Goal: Information Seeking & Learning: Learn about a topic

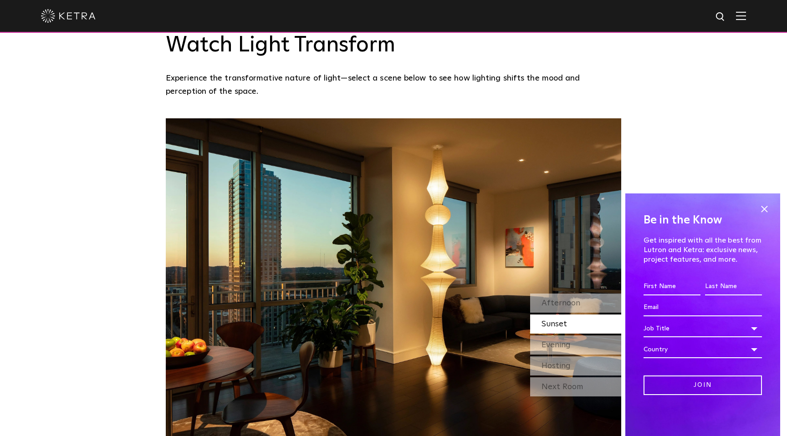
scroll to position [796, 0]
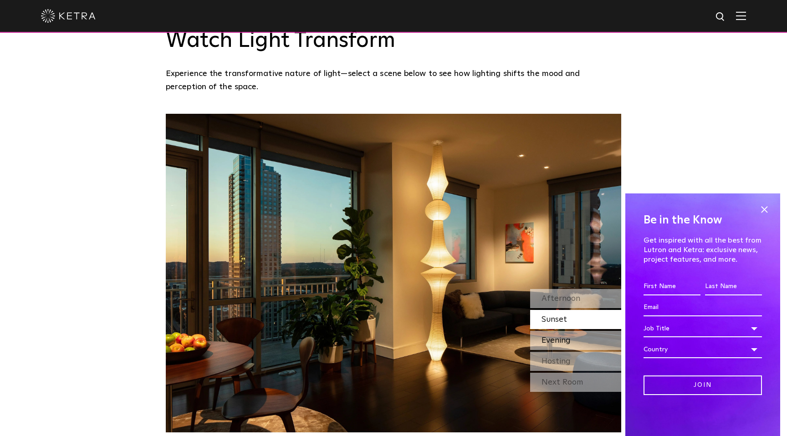
click at [560, 336] on span "Evening" at bounding box center [555, 340] width 29 height 8
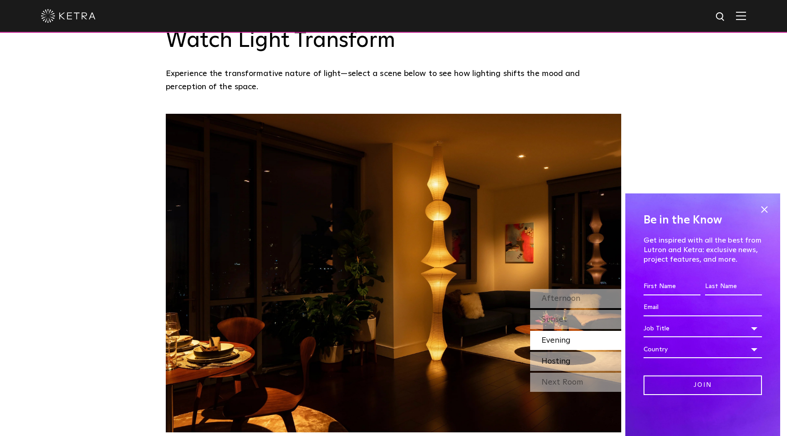
click at [563, 357] on span "Hosting" at bounding box center [555, 361] width 29 height 8
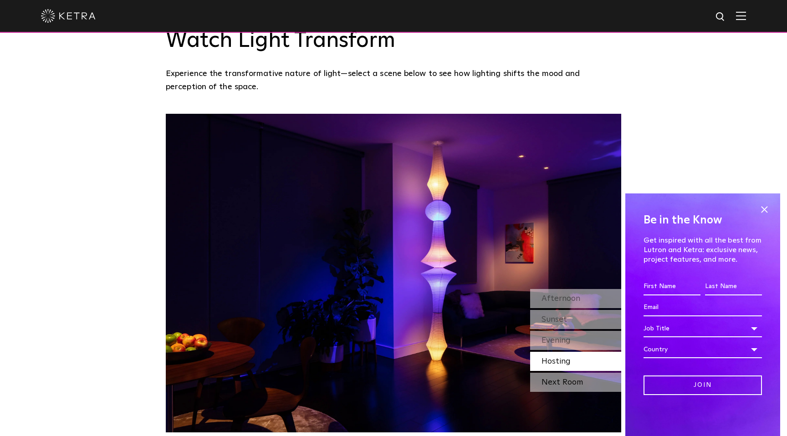
click at [561, 373] on div "Next Room" at bounding box center [575, 382] width 91 height 19
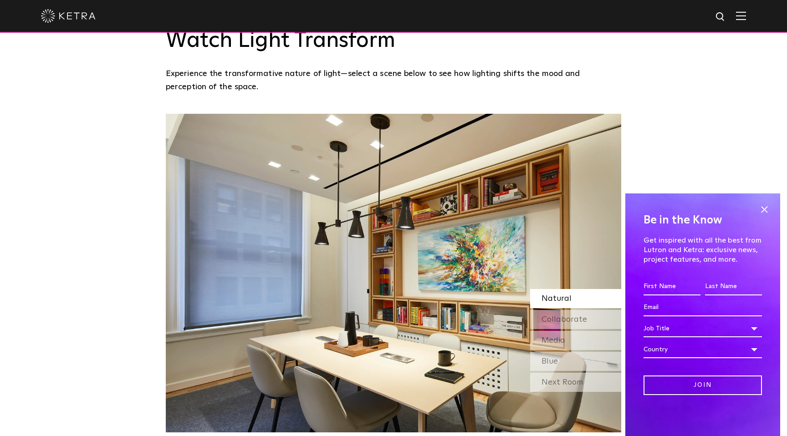
click at [577, 289] on div "Natural" at bounding box center [575, 298] width 91 height 19
click at [573, 315] on span "Collaborate" at bounding box center [564, 319] width 46 height 8
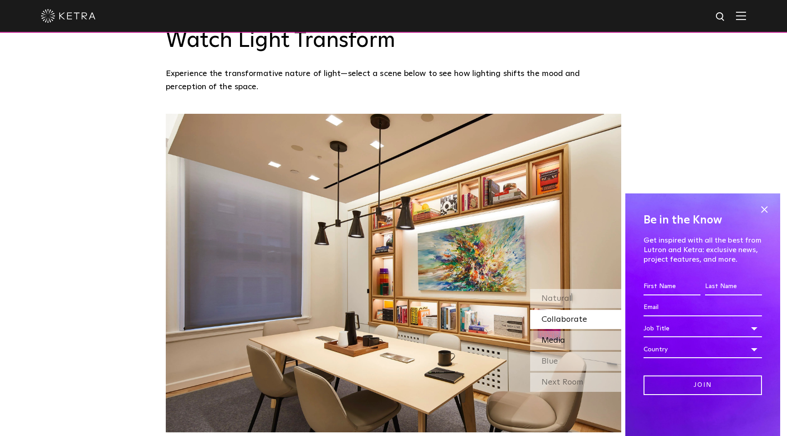
click at [569, 331] on div "Media" at bounding box center [575, 340] width 91 height 19
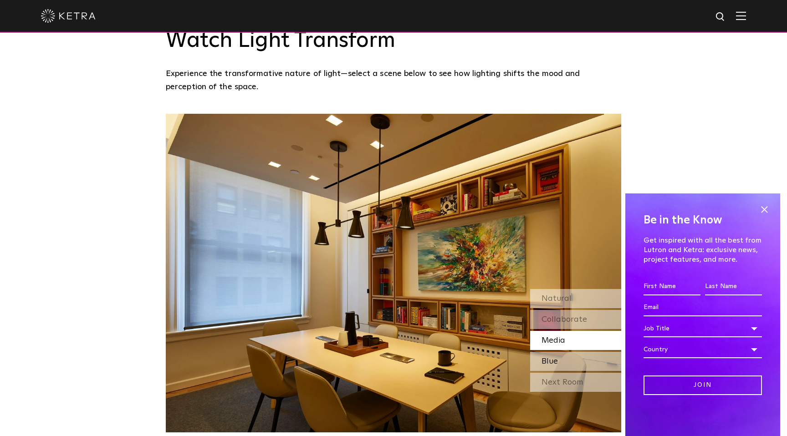
click at [565, 352] on div "Blue" at bounding box center [575, 361] width 91 height 19
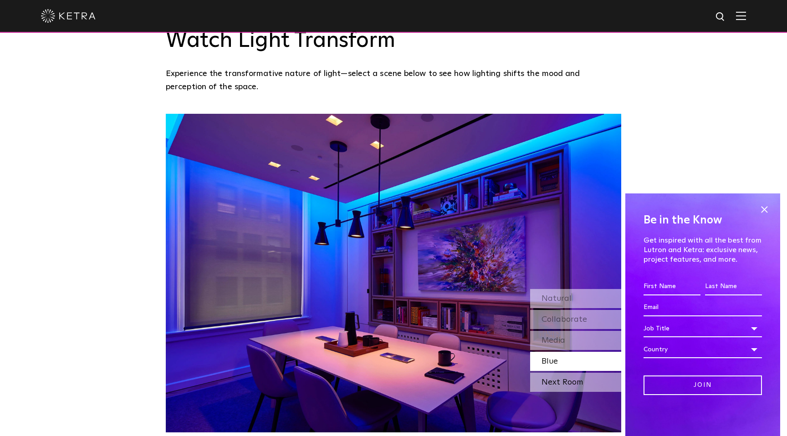
click at [564, 373] on div "Next Room" at bounding box center [575, 382] width 91 height 19
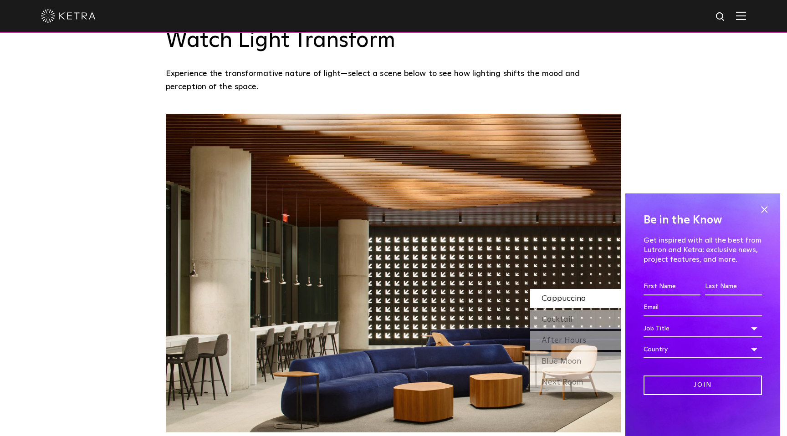
click at [572, 295] on span "Cappuccino" at bounding box center [563, 299] width 44 height 8
click at [566, 315] on span "Cocktail" at bounding box center [556, 319] width 31 height 8
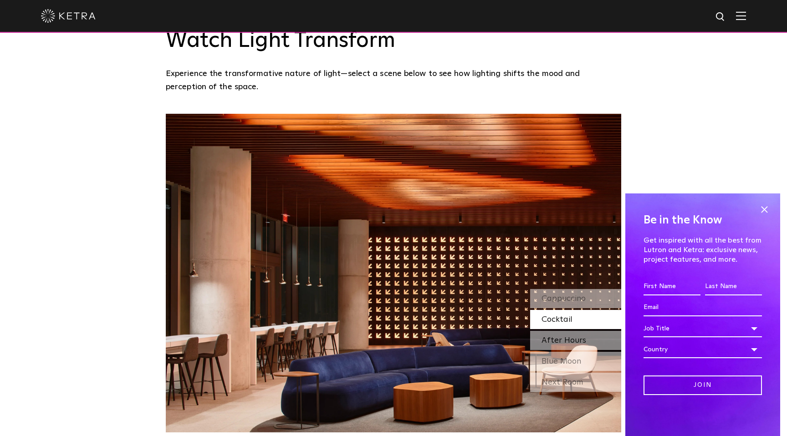
click at [565, 331] on div "After Hours" at bounding box center [575, 340] width 91 height 19
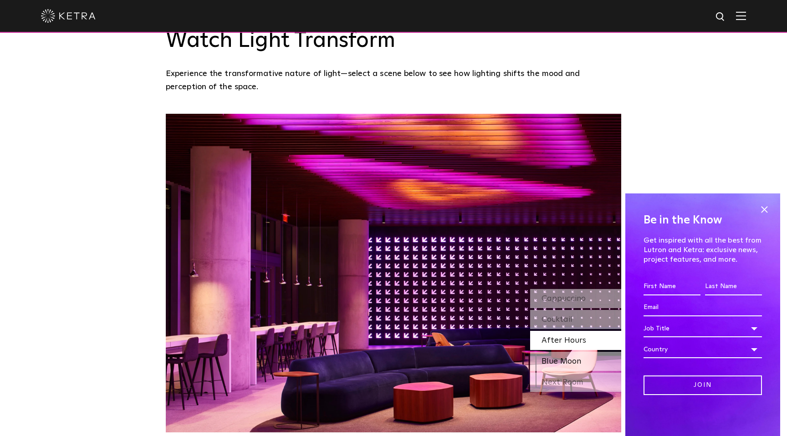
click at [562, 352] on div "Blue Moon" at bounding box center [575, 361] width 91 height 19
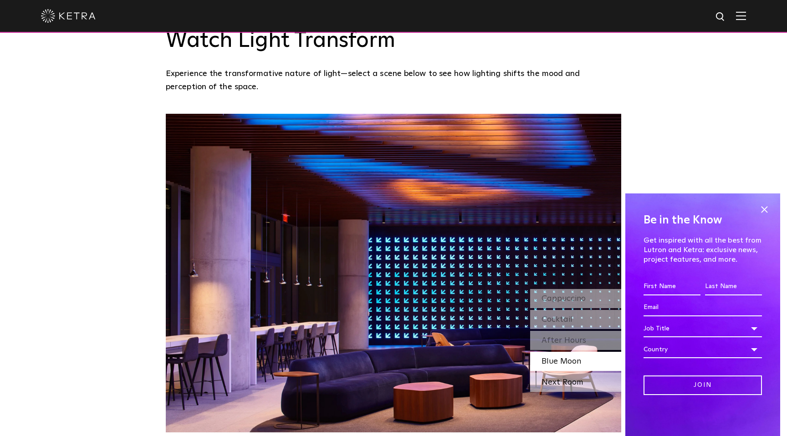
click at [558, 373] on div "Next Room" at bounding box center [575, 382] width 91 height 19
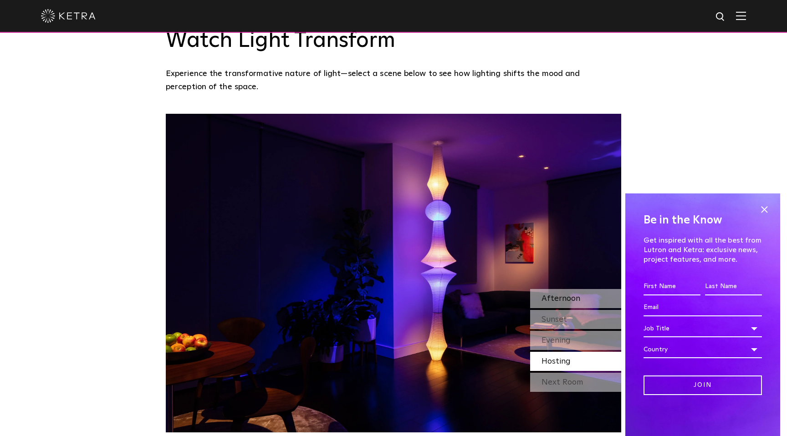
click at [577, 295] on span "Afternoon" at bounding box center [560, 299] width 39 height 8
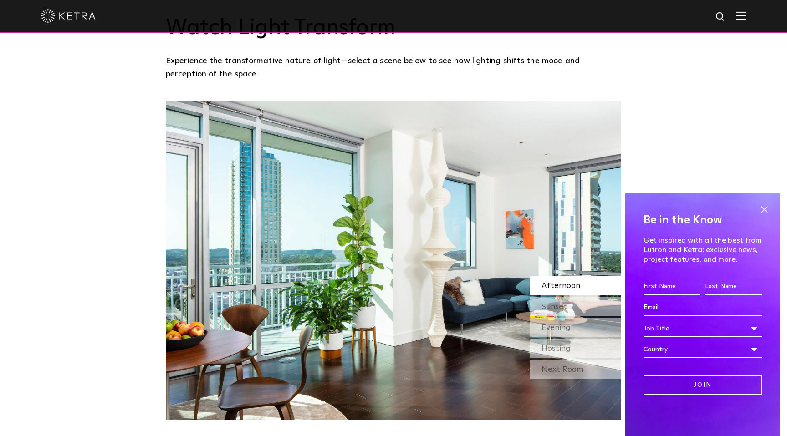
scroll to position [795, 0]
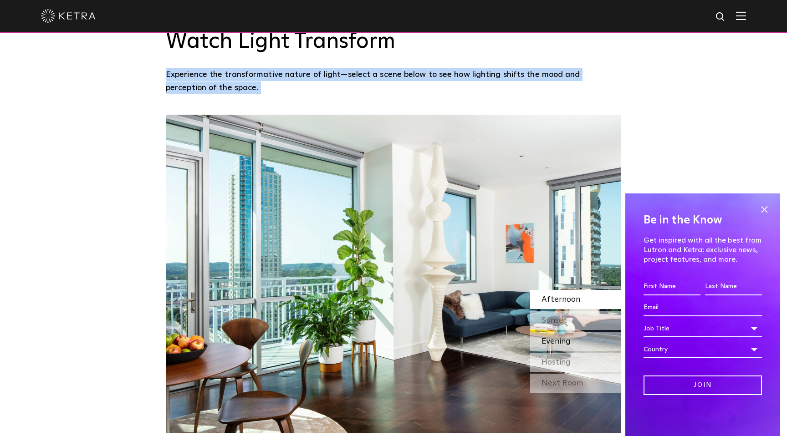
drag, startPoint x: 167, startPoint y: 48, endPoint x: 618, endPoint y: 308, distance: 520.4
click at [618, 308] on div "Watch Light Transform Experience the transformative nature of light—select a sc…" at bounding box center [393, 211] width 787 height 446
click at [224, 148] on img at bounding box center [393, 274] width 455 height 319
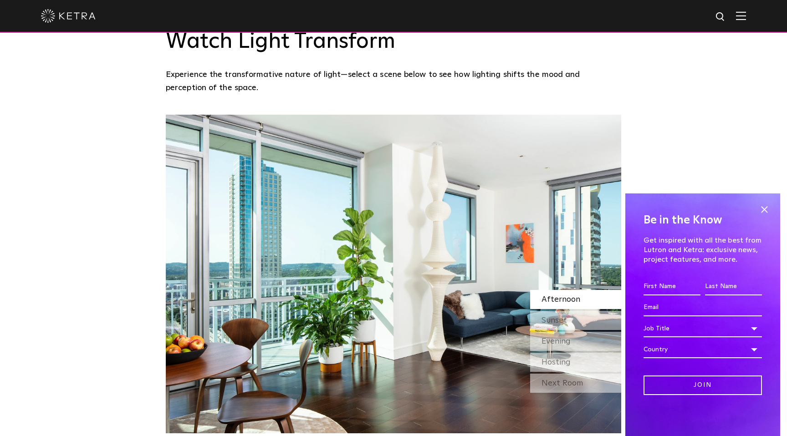
click at [123, 140] on div "Watch Light Transform Experience the transformative nature of light—select a sc…" at bounding box center [393, 211] width 787 height 446
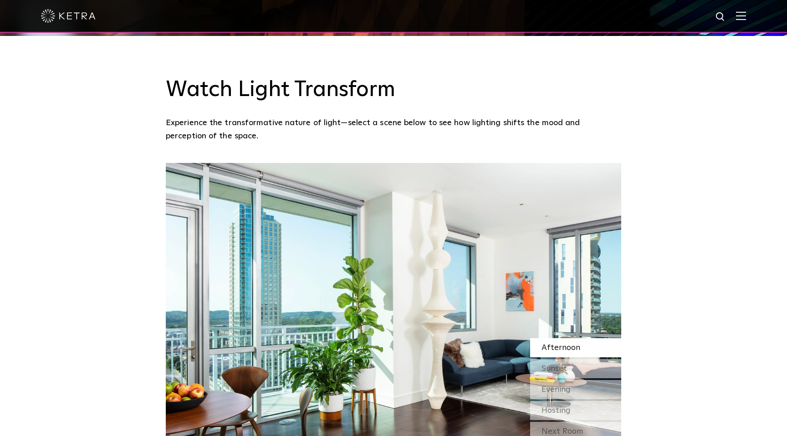
scroll to position [738, 0]
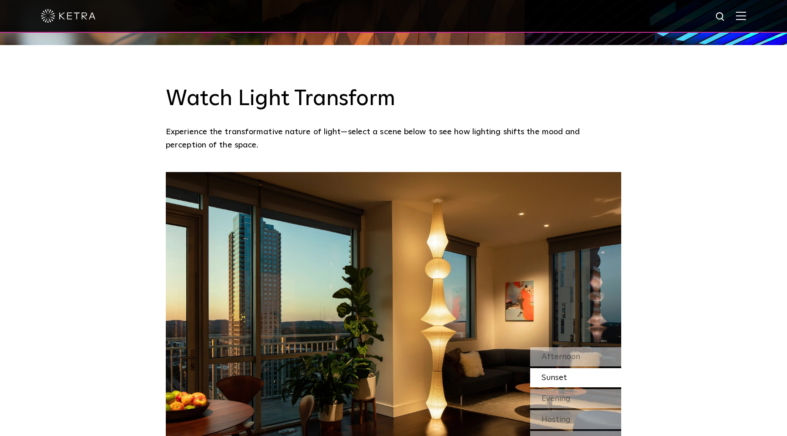
click at [200, 126] on p "Experience the transformative nature of light—select a scene below to see how l…" at bounding box center [391, 139] width 451 height 26
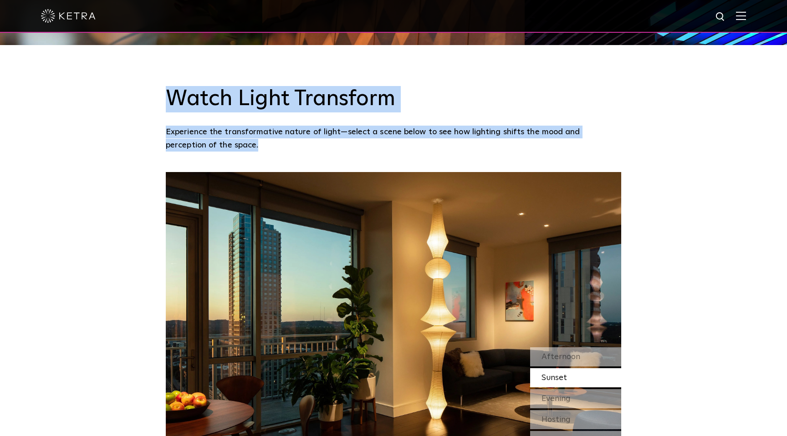
drag, startPoint x: 163, startPoint y: 66, endPoint x: 242, endPoint y: 140, distance: 107.9
click at [242, 140] on div "Watch Light Transform Experience the transformative nature of light—select a sc…" at bounding box center [393, 108] width 787 height 127
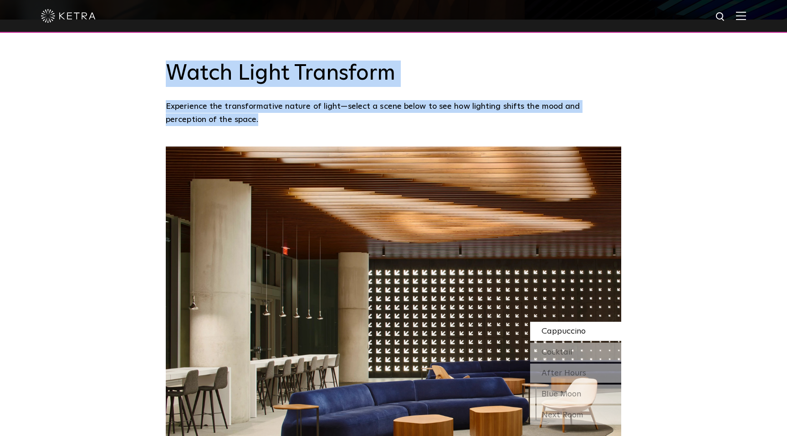
scroll to position [790, 0]
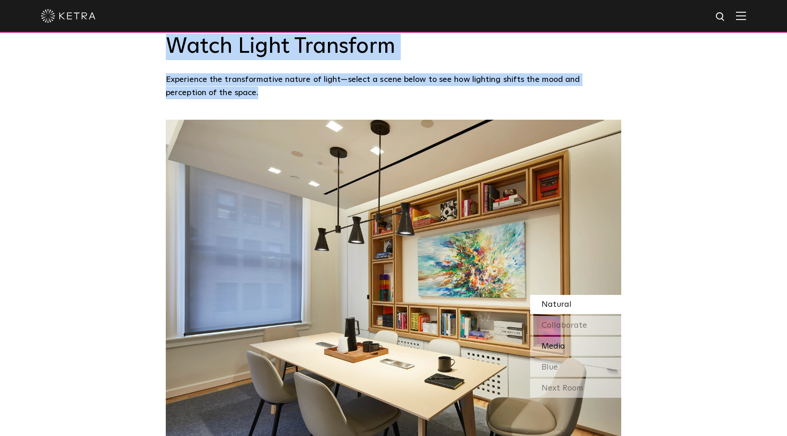
click at [565, 337] on div "Media" at bounding box center [575, 346] width 91 height 19
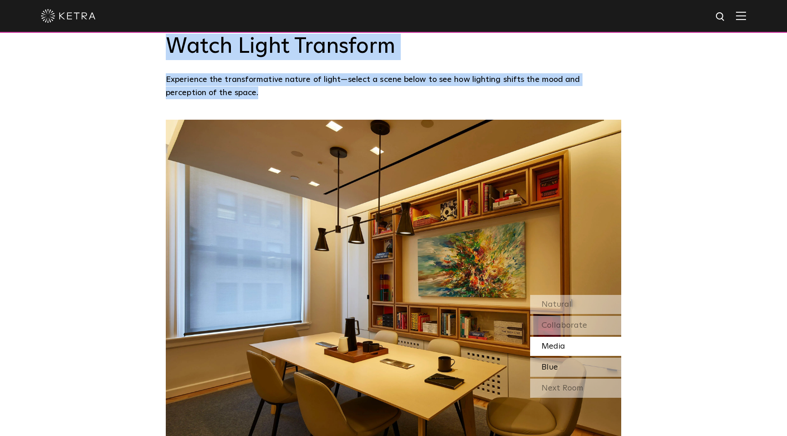
click at [563, 358] on div "Blue" at bounding box center [575, 367] width 91 height 19
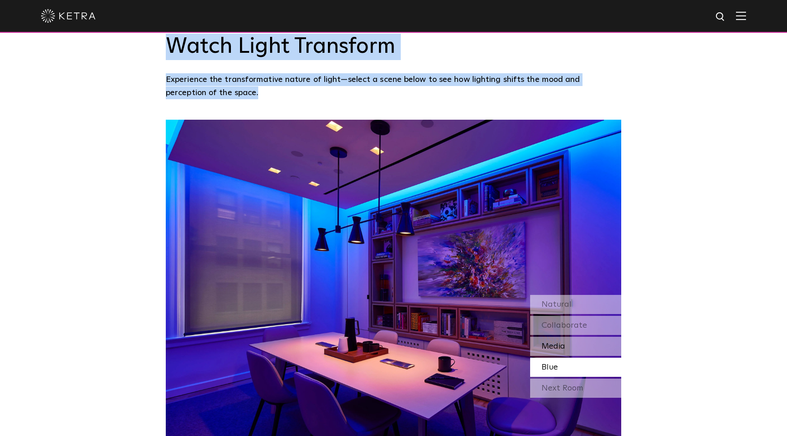
click at [557, 337] on div "Media" at bounding box center [575, 346] width 91 height 19
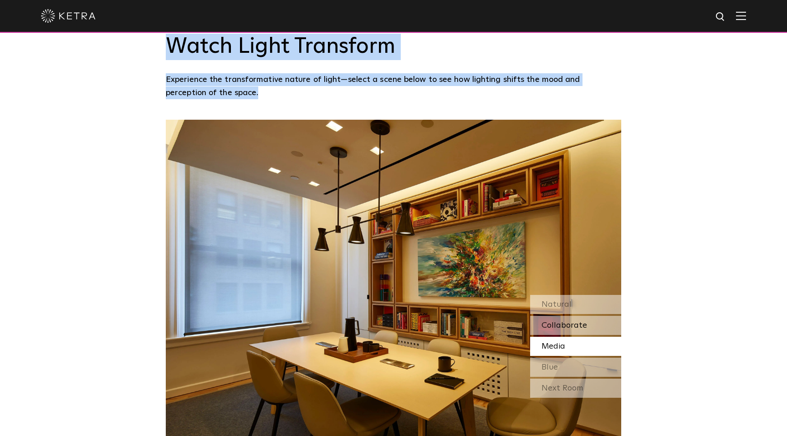
click at [564, 321] on span "Collaborate" at bounding box center [564, 325] width 46 height 8
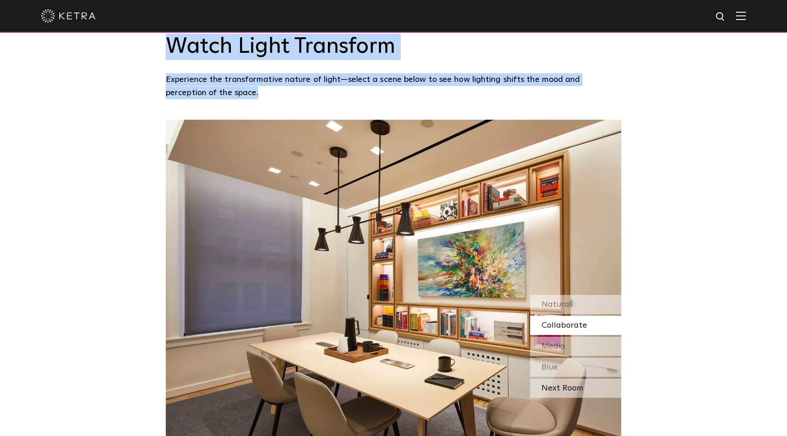
click at [572, 379] on div "Next Room" at bounding box center [575, 388] width 91 height 19
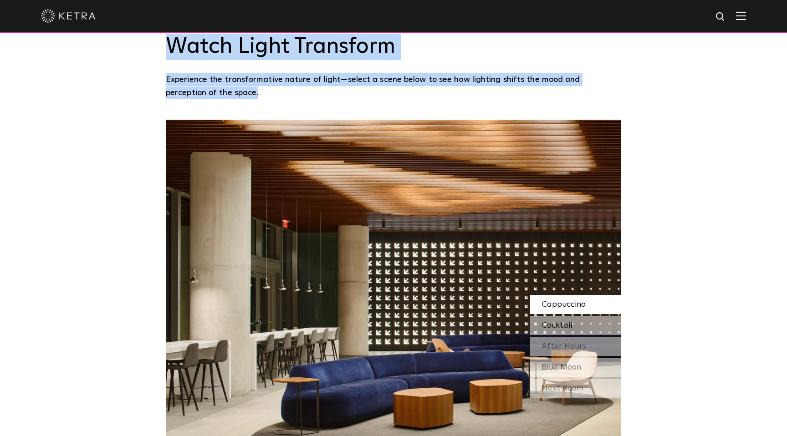
click at [582, 316] on div "Cocktail" at bounding box center [575, 325] width 91 height 19
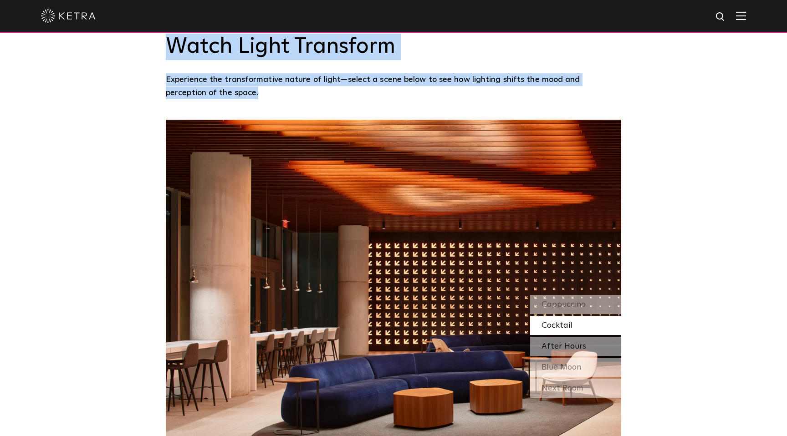
click at [586, 337] on div "After Hours" at bounding box center [575, 346] width 91 height 19
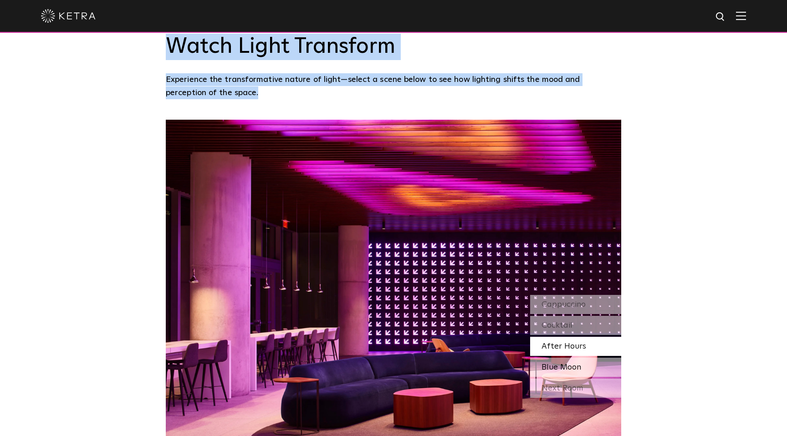
click at [577, 358] on div "Blue Moon" at bounding box center [575, 367] width 91 height 19
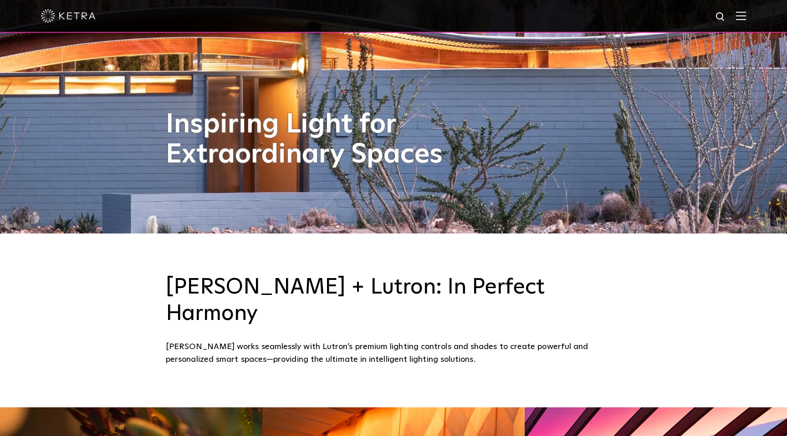
scroll to position [0, 0]
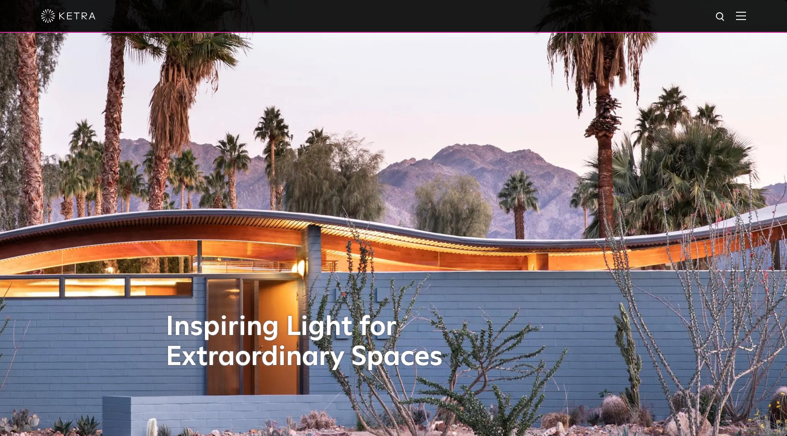
click at [741, 15] on img at bounding box center [741, 15] width 10 height 9
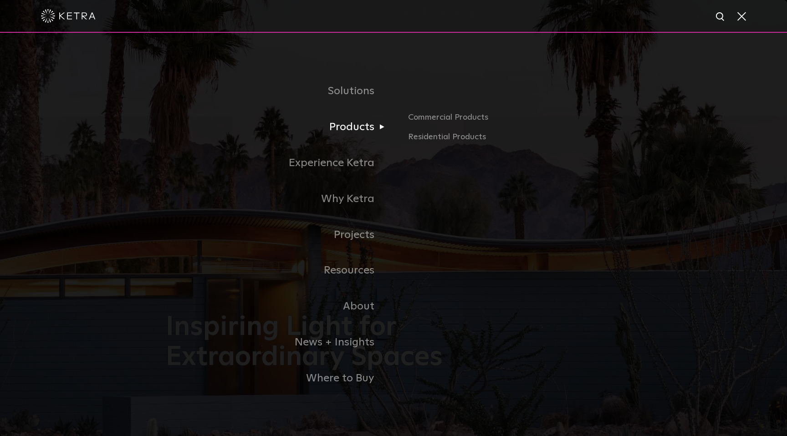
click at [341, 127] on link "Products" at bounding box center [280, 127] width 228 height 36
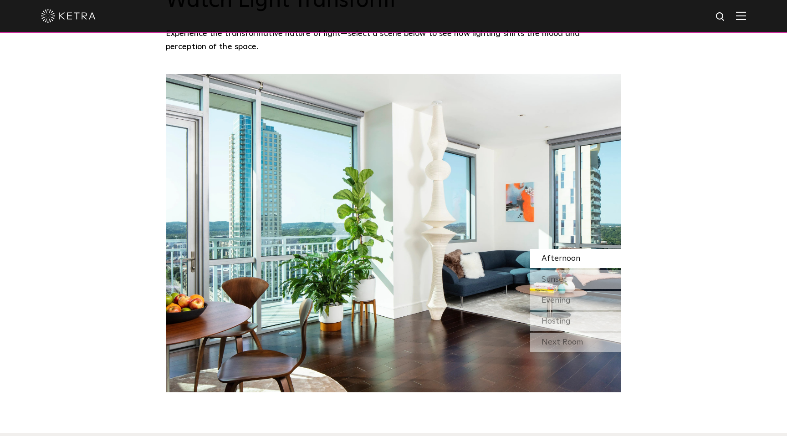
scroll to position [820, 0]
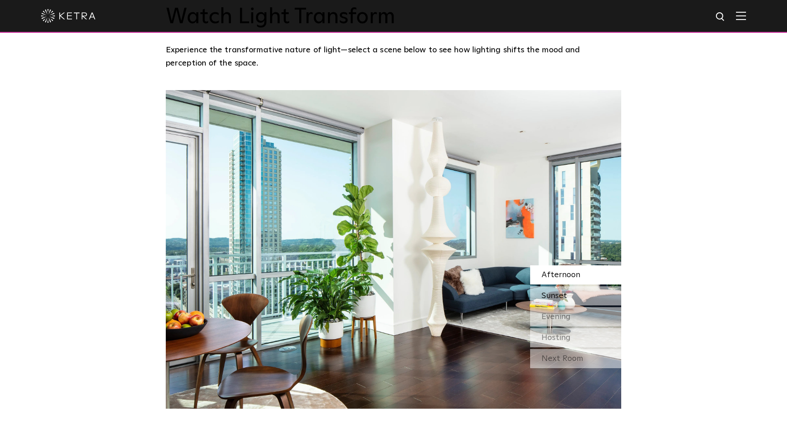
click at [572, 286] on div "Sunset" at bounding box center [575, 295] width 91 height 19
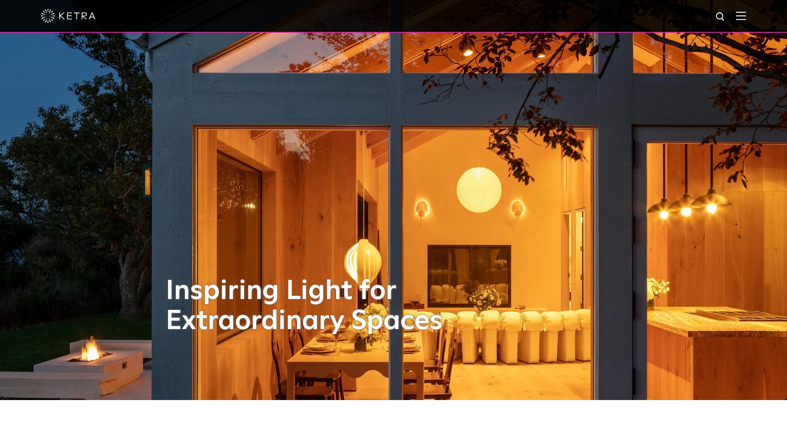
scroll to position [0, 0]
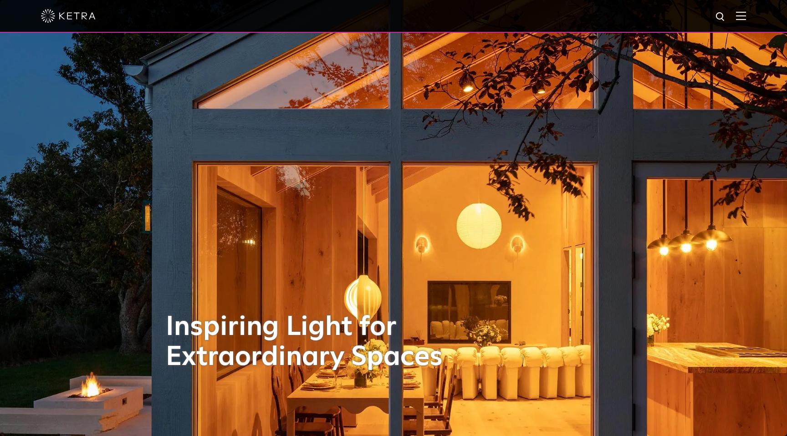
click at [739, 15] on img at bounding box center [741, 15] width 10 height 9
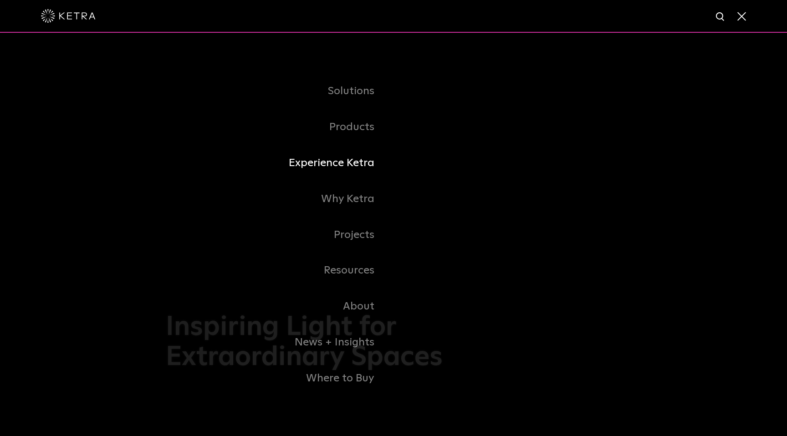
click at [362, 165] on link "Experience Ketra" at bounding box center [280, 163] width 228 height 36
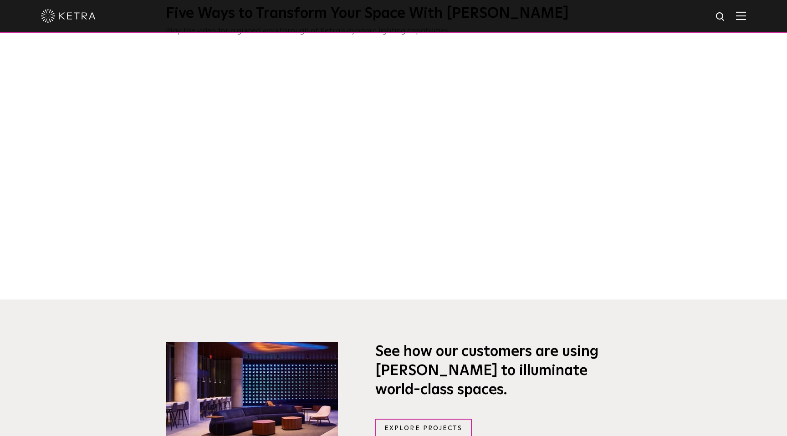
scroll to position [290, 0]
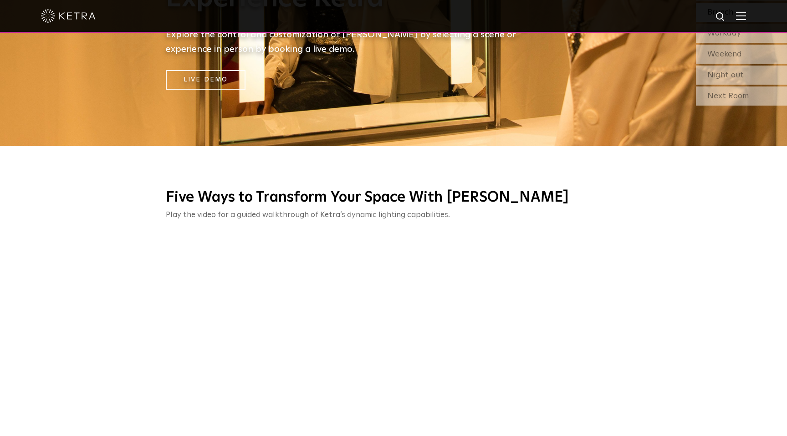
click at [741, 16] on img at bounding box center [741, 15] width 10 height 9
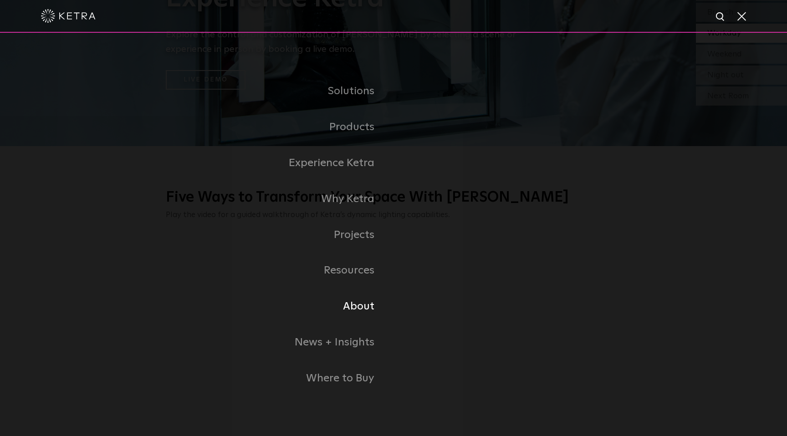
click at [360, 316] on link "About" at bounding box center [280, 307] width 228 height 36
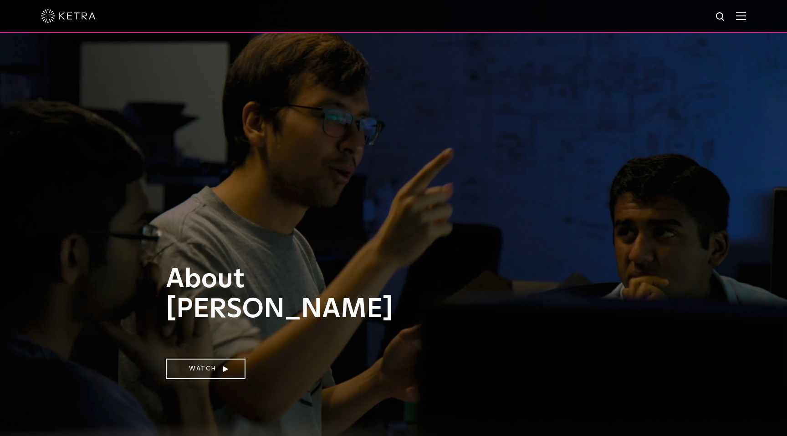
click at [742, 13] on img at bounding box center [741, 15] width 10 height 9
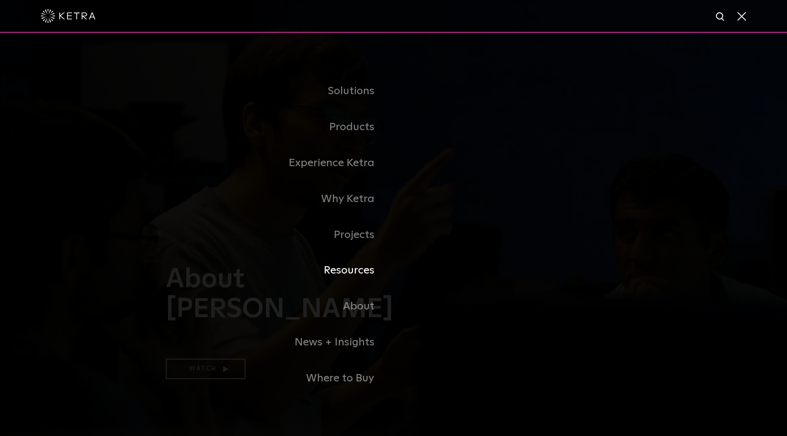
click at [363, 275] on link "Resources" at bounding box center [280, 271] width 228 height 36
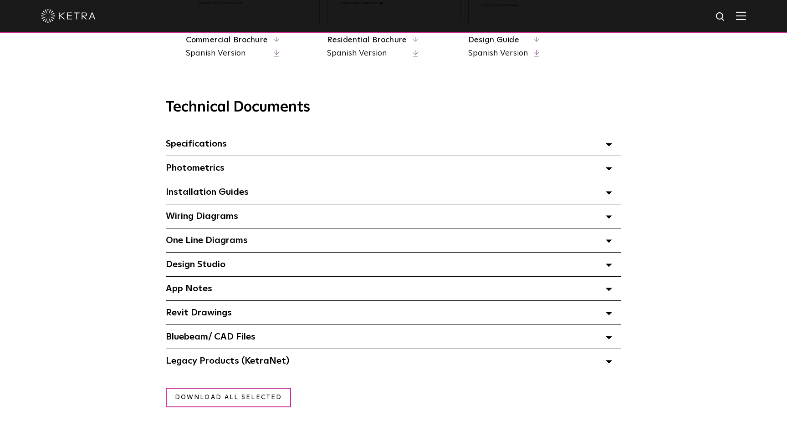
scroll to position [601, 0]
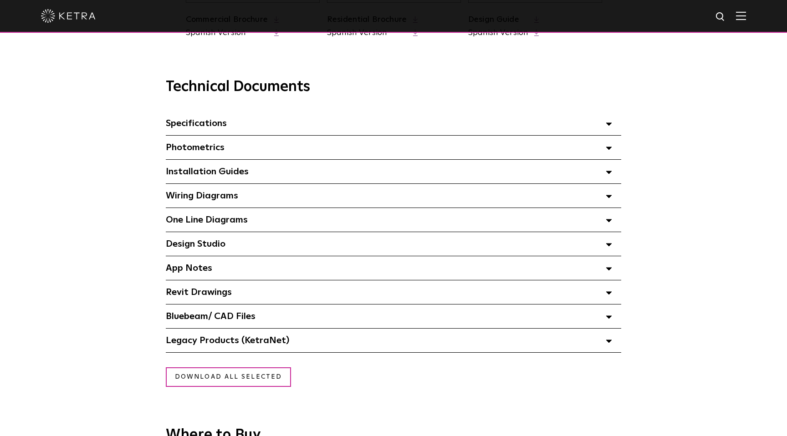
click at [274, 122] on div "Specifications Select checkboxes to use the bulk download option below" at bounding box center [393, 124] width 455 height 24
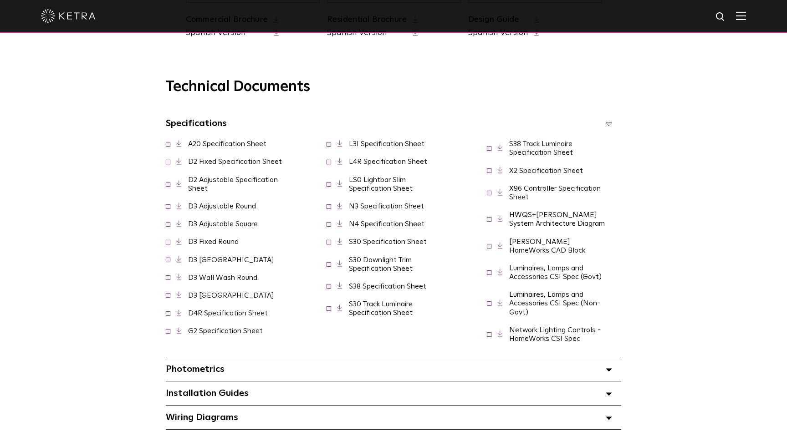
click at [274, 122] on div "Specifications Select checkboxes to use the bulk download option below" at bounding box center [393, 124] width 455 height 24
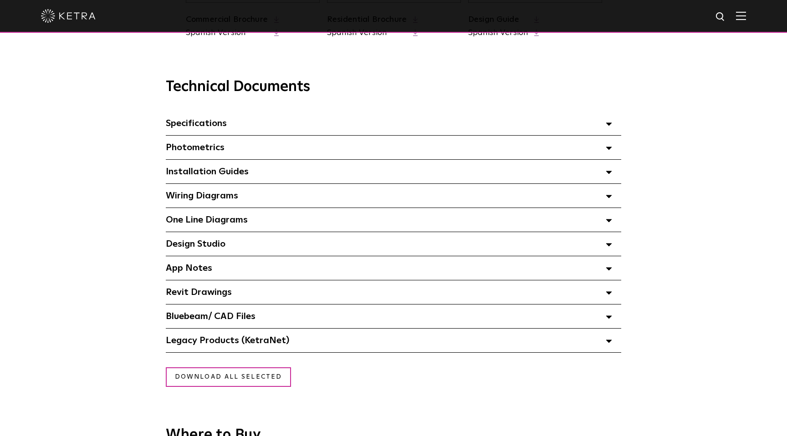
click at [732, 17] on div at bounding box center [393, 16] width 705 height 32
click at [737, 19] on img at bounding box center [741, 15] width 10 height 9
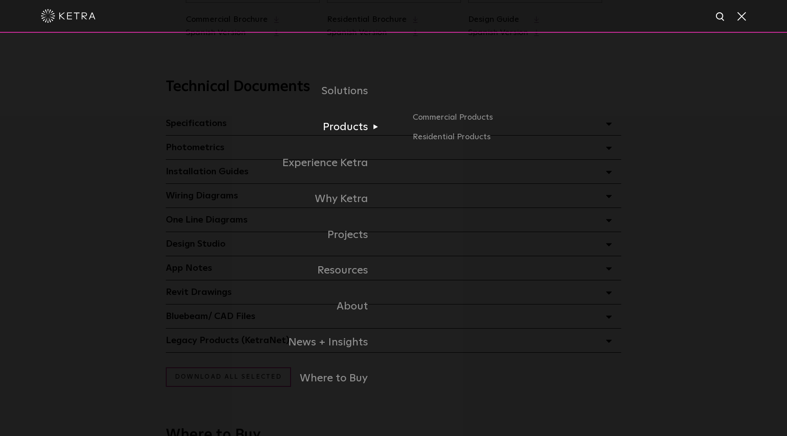
click at [347, 125] on link "Products" at bounding box center [240, 127] width 305 height 36
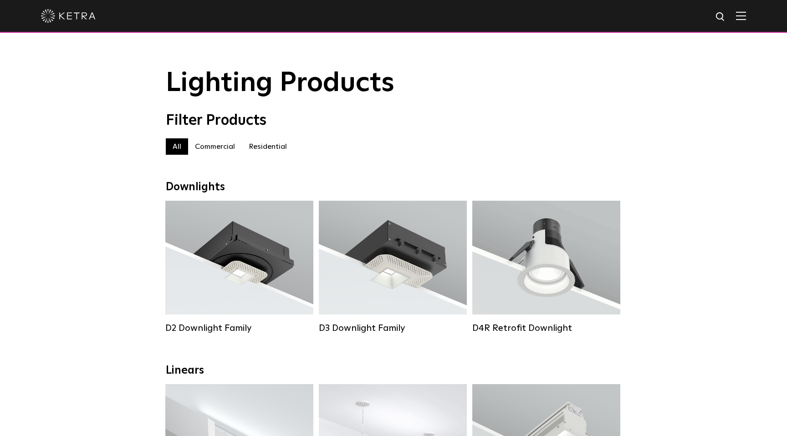
click at [262, 152] on label "Residential" at bounding box center [268, 146] width 52 height 16
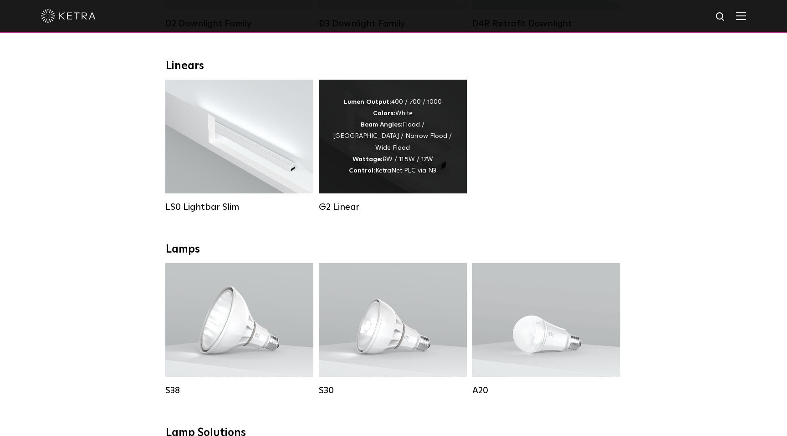
scroll to position [311, 0]
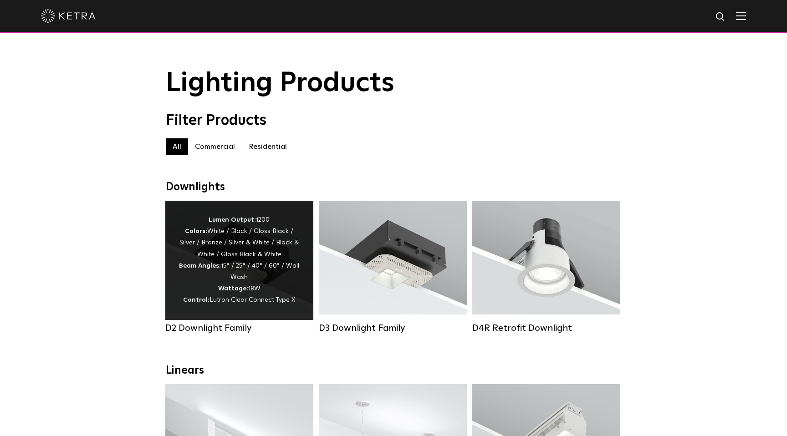
click at [255, 270] on div "Lumen Output: 1200 Colors: White / Black / Gloss Black / Silver / Bronze / Silv…" at bounding box center [239, 260] width 121 height 92
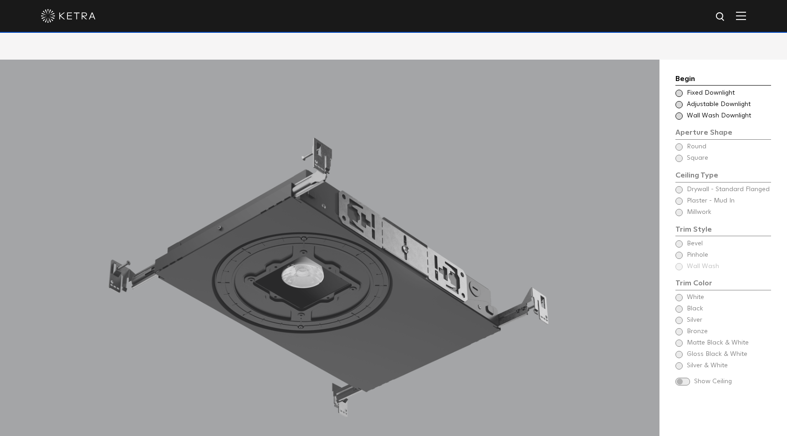
scroll to position [825, 0]
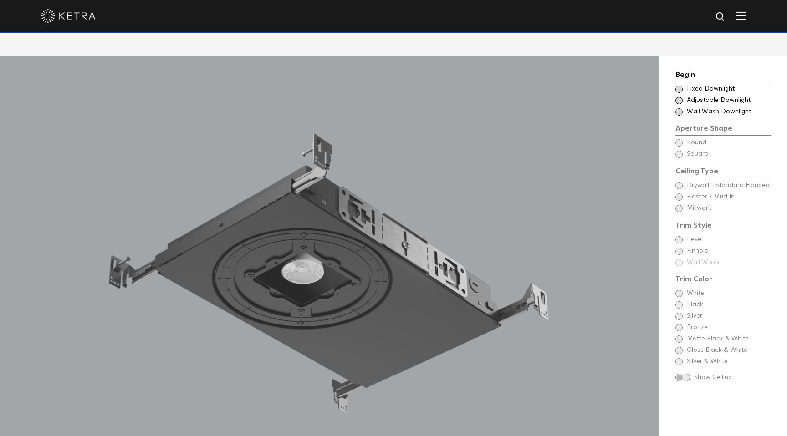
click at [697, 91] on div "Choose Aperture Shape Fixed Downlight Choose Aperture Shape Adjustable Downligh…" at bounding box center [723, 101] width 96 height 32
click at [695, 96] on span "Adjustable Downlight" at bounding box center [727, 100] width 83 height 9
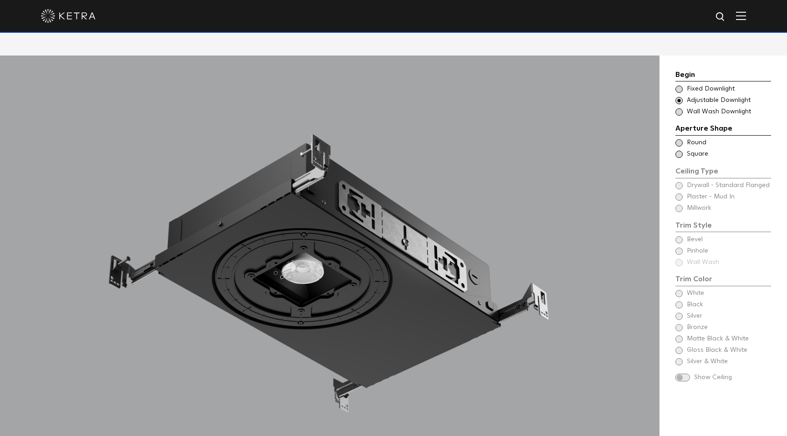
click at [696, 138] on span "Round" at bounding box center [727, 142] width 83 height 9
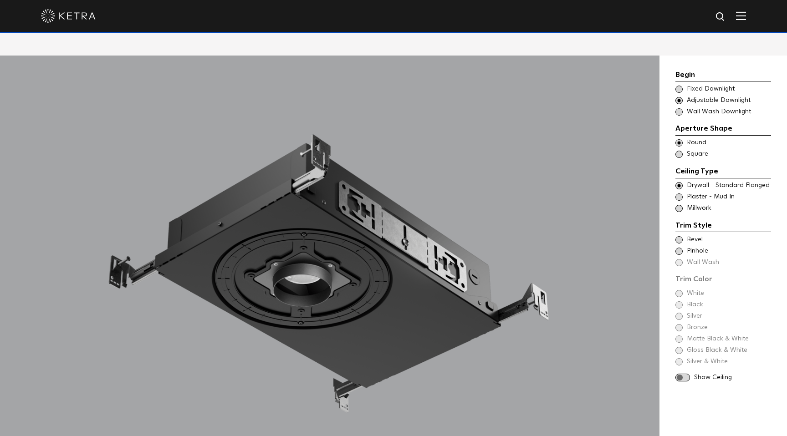
click at [697, 204] on span "Millwork" at bounding box center [727, 208] width 83 height 9
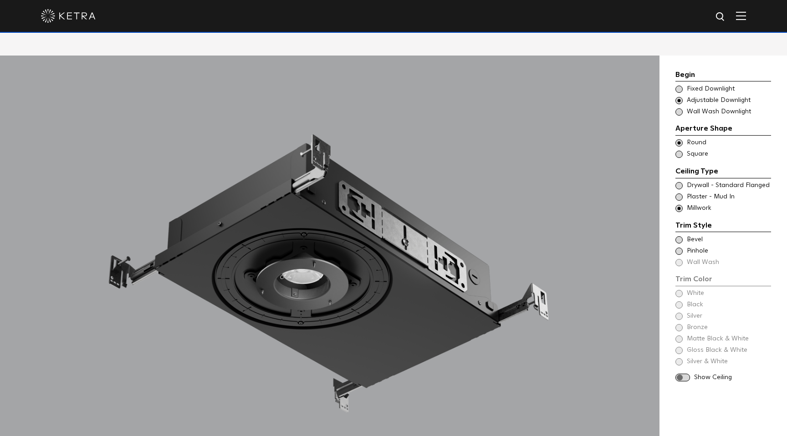
click at [696, 247] on span "Pinhole" at bounding box center [727, 251] width 83 height 9
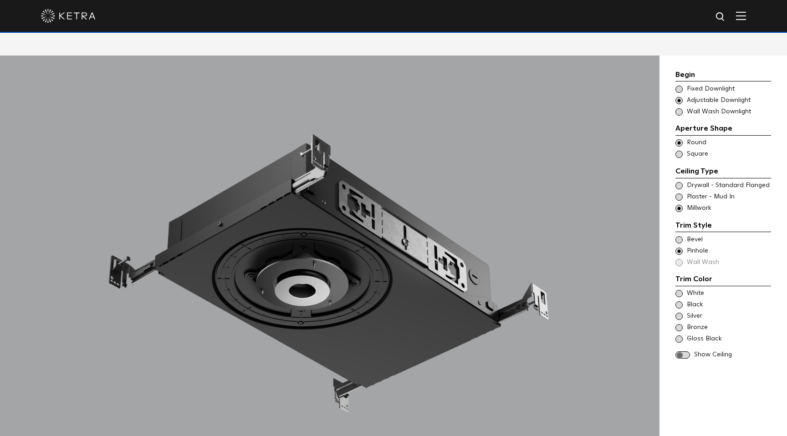
click at [691, 312] on span "Silver" at bounding box center [727, 316] width 83 height 9
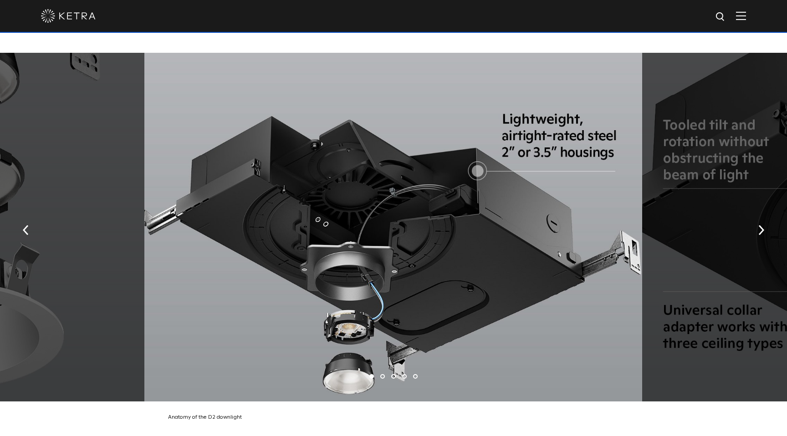
scroll to position [1662, 0]
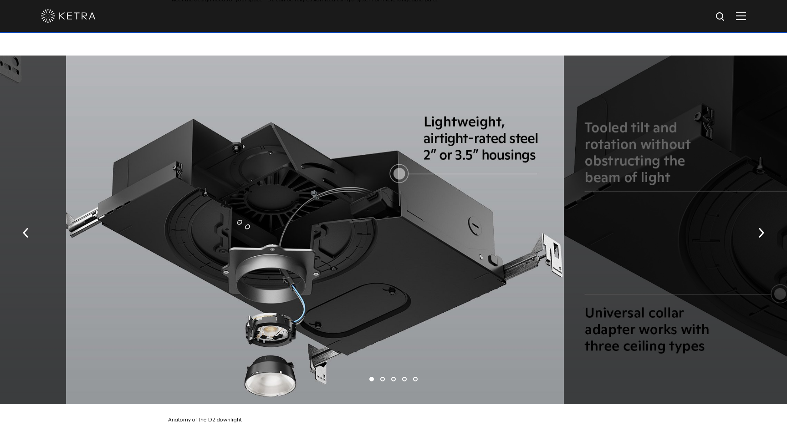
drag, startPoint x: 704, startPoint y: 300, endPoint x: 536, endPoint y: 300, distance: 168.0
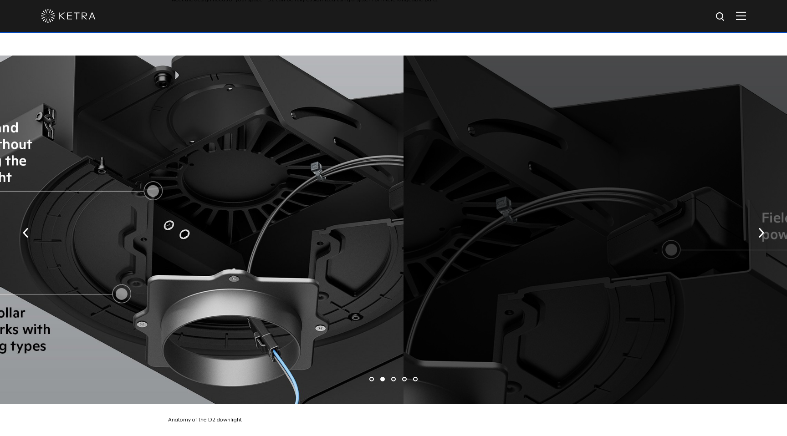
drag, startPoint x: 577, startPoint y: 293, endPoint x: 311, endPoint y: 303, distance: 266.5
click at [316, 298] on div at bounding box center [154, 230] width 498 height 349
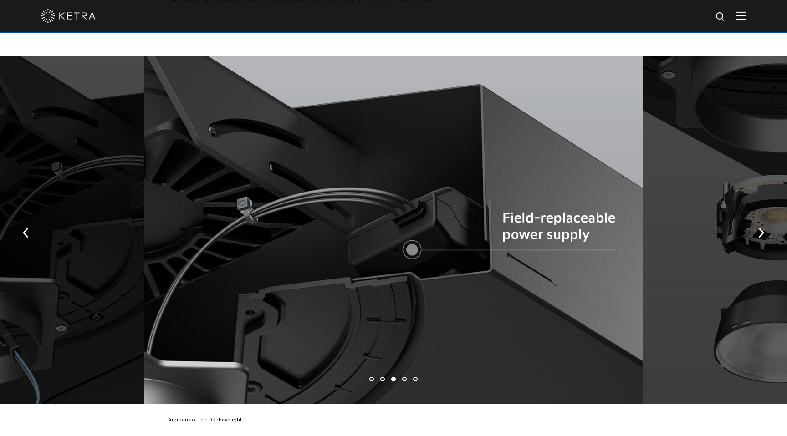
drag, startPoint x: 421, startPoint y: 267, endPoint x: 240, endPoint y: 282, distance: 181.3
click at [242, 280] on div at bounding box center [393, 230] width 498 height 349
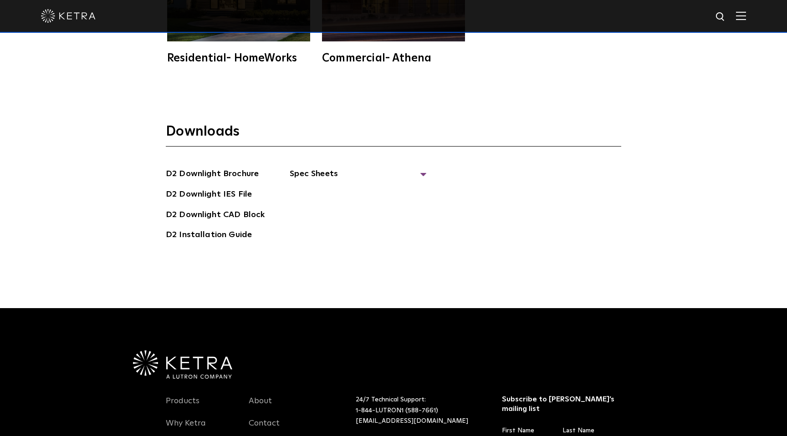
scroll to position [2620, 0]
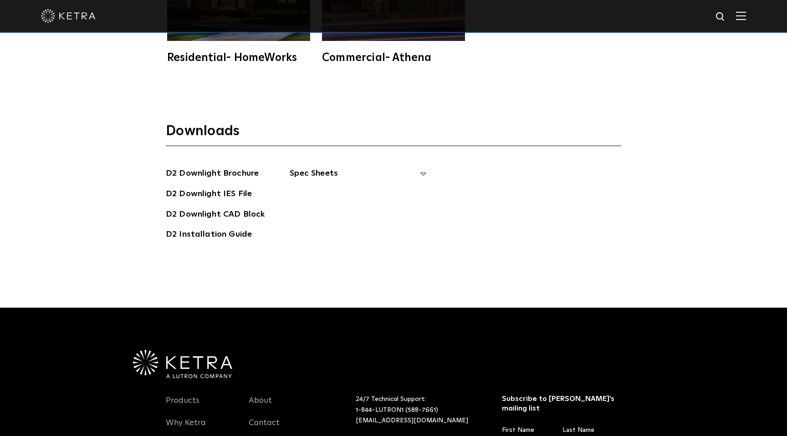
click at [409, 167] on span "Spec Sheets" at bounding box center [358, 177] width 137 height 20
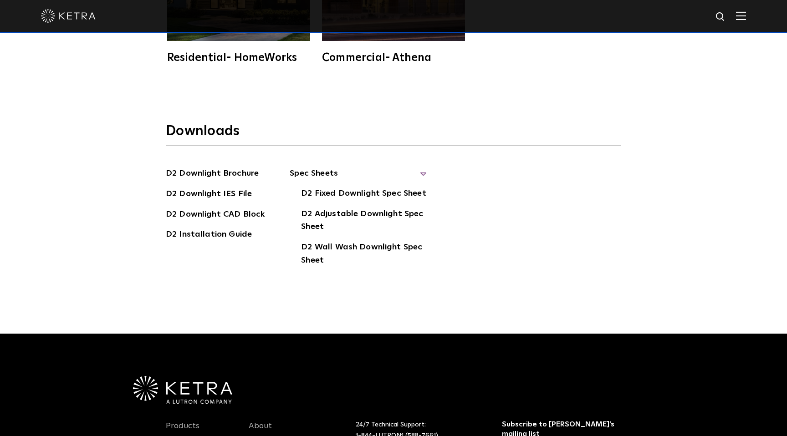
click at [409, 167] on span "Spec Sheets" at bounding box center [358, 177] width 137 height 20
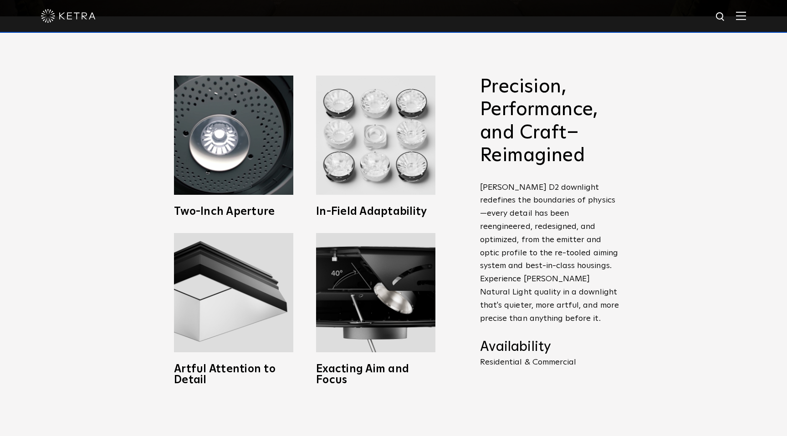
scroll to position [411, 0]
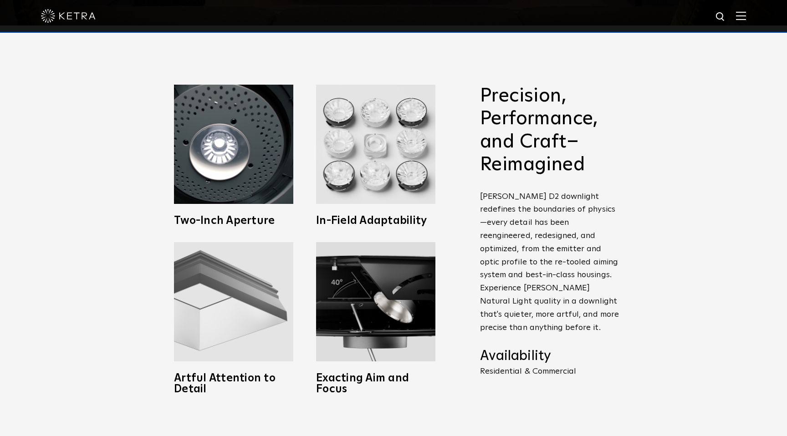
click at [202, 283] on img at bounding box center [233, 301] width 119 height 119
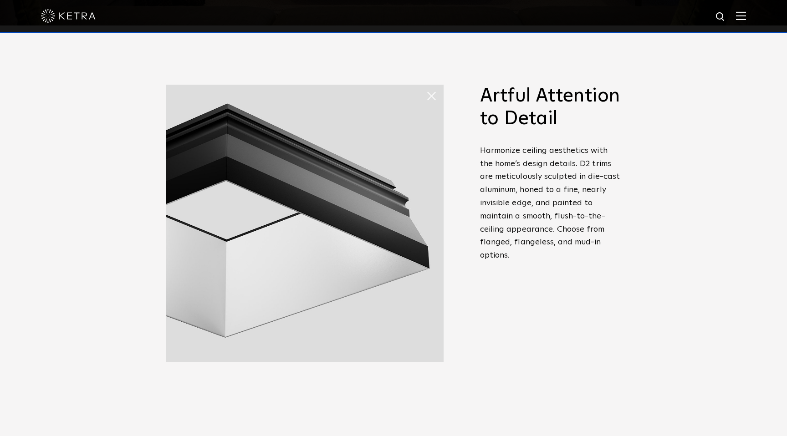
click at [429, 99] on span at bounding box center [435, 96] width 18 height 18
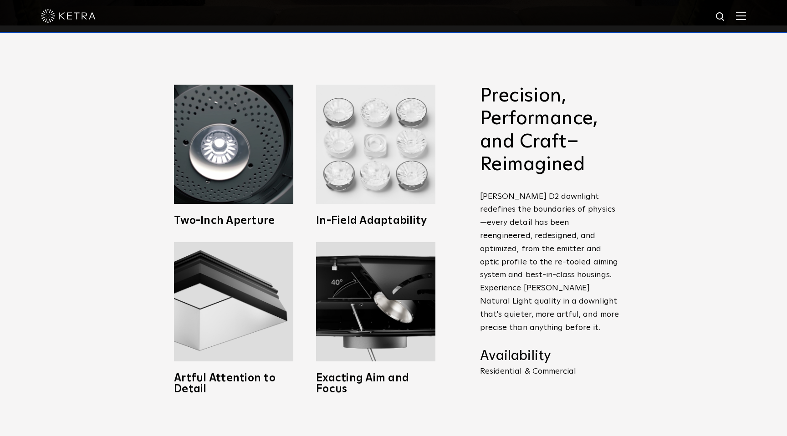
click at [399, 173] on img at bounding box center [375, 144] width 119 height 119
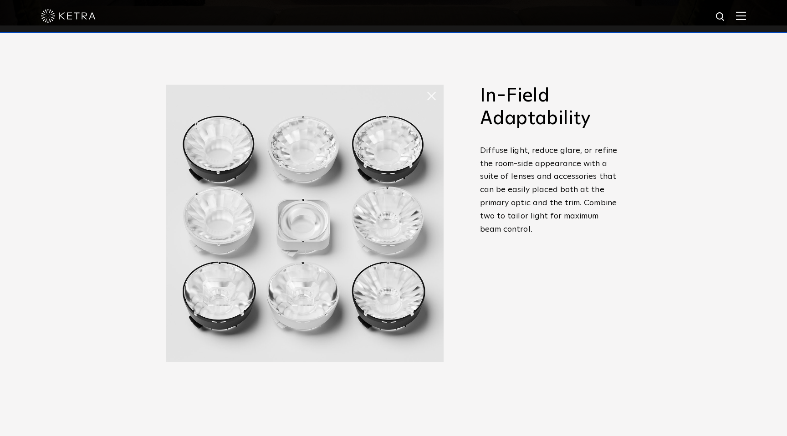
click at [430, 96] on span at bounding box center [435, 96] width 18 height 18
